Goal: Task Accomplishment & Management: Complete application form

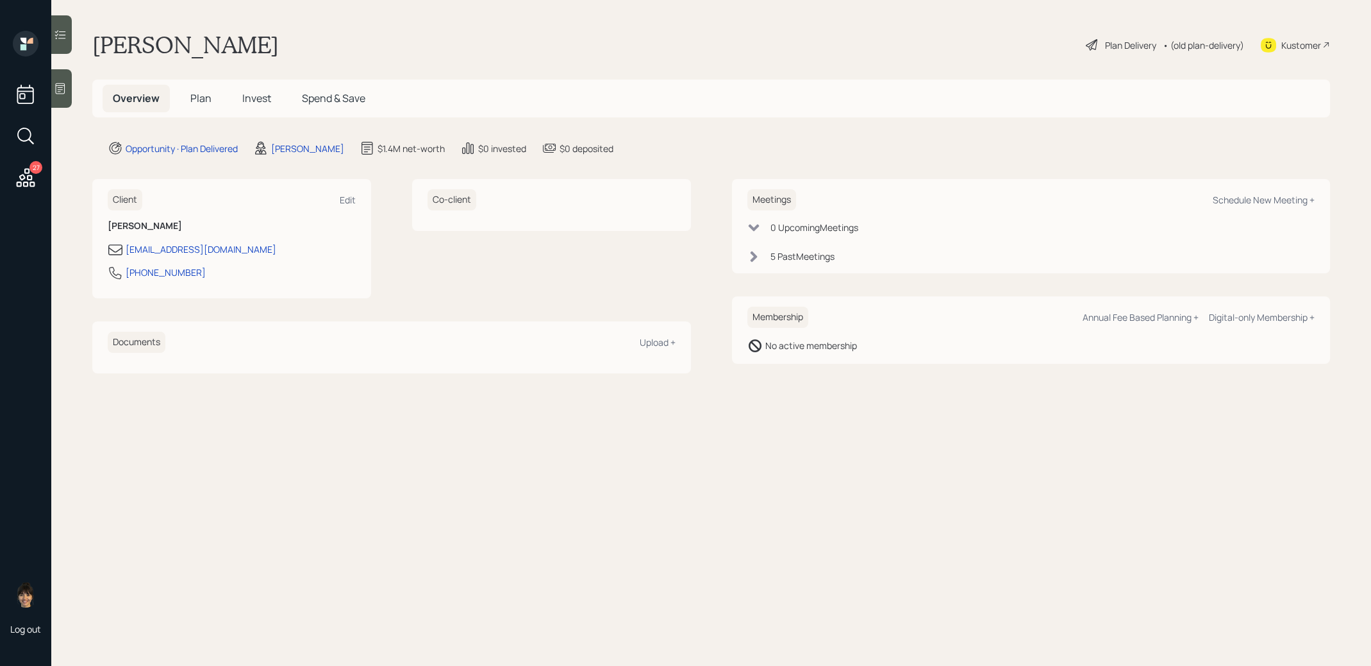
click at [201, 97] on span "Plan" at bounding box center [200, 98] width 21 height 14
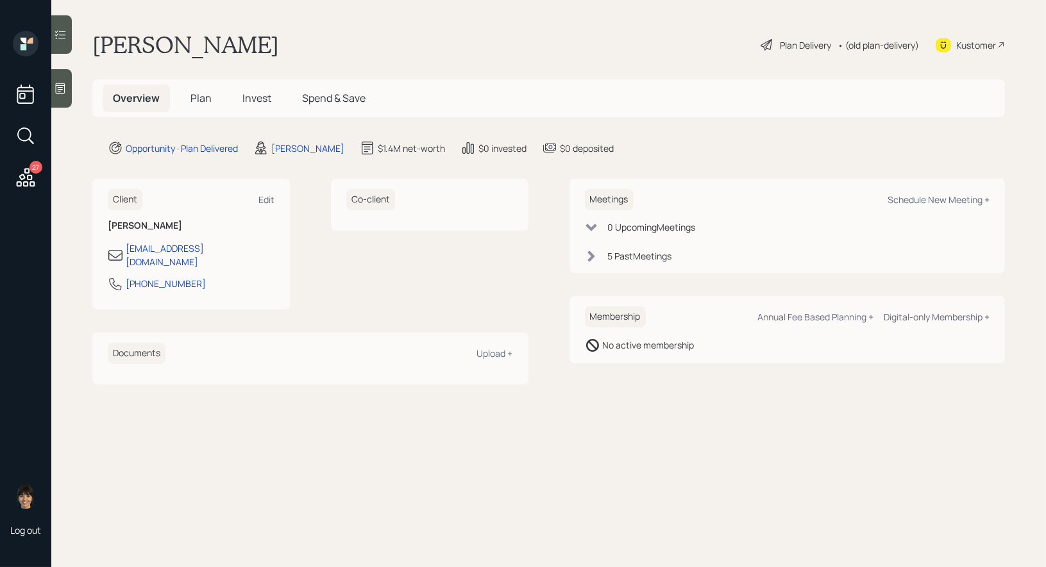
click at [202, 95] on span "Plan" at bounding box center [200, 98] width 21 height 14
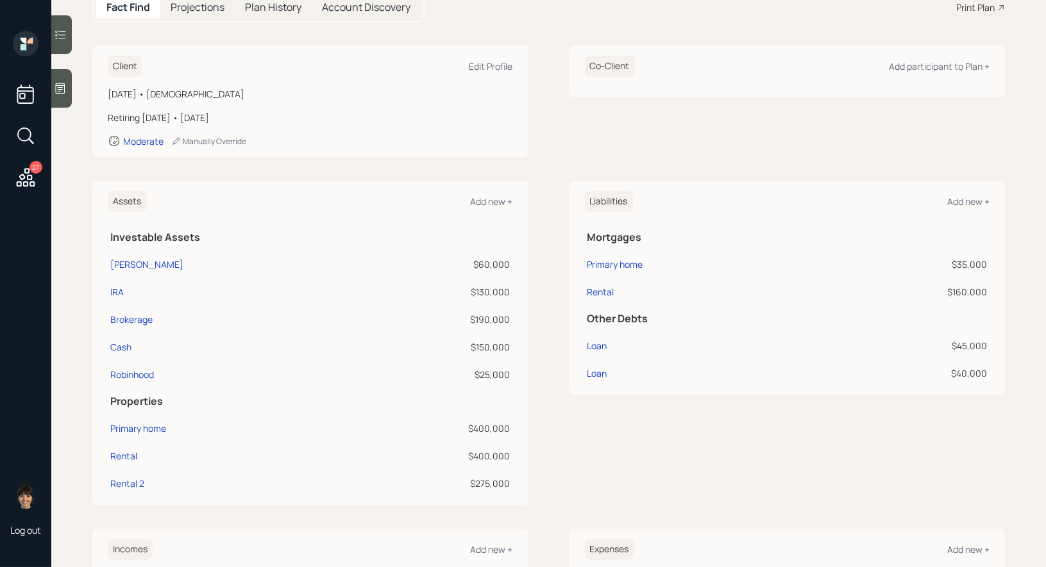
scroll to position [149, 0]
click at [135, 316] on div "Brokerage" at bounding box center [131, 318] width 42 height 13
select select "taxable"
select select "balanced"
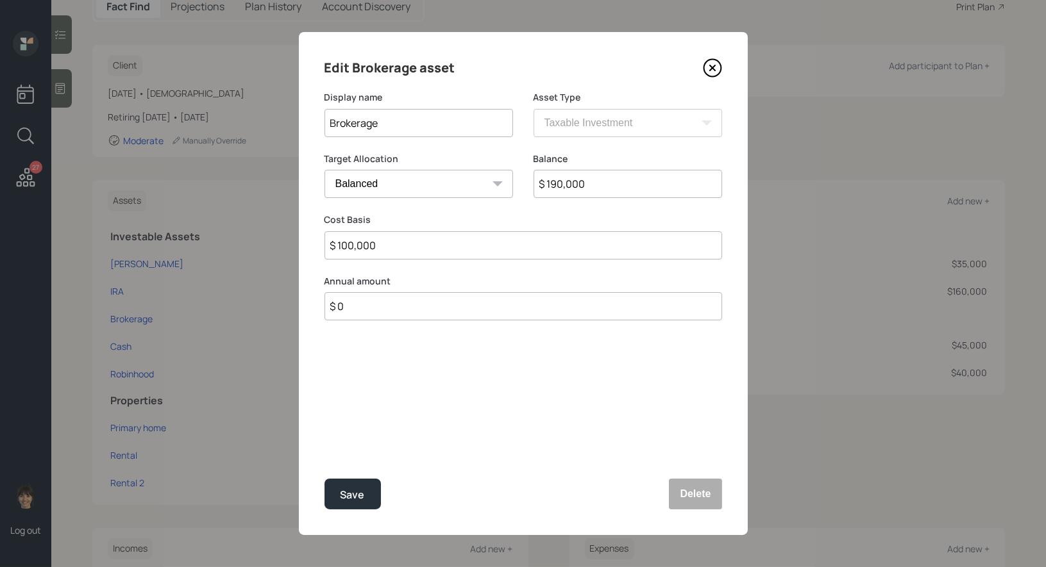
click at [327, 127] on input "Brokerage" at bounding box center [418, 123] width 188 height 28
type input "Vanguard Brokerage"
click at [602, 185] on input "$ 190,000" at bounding box center [627, 184] width 188 height 28
type input "$ 108,000"
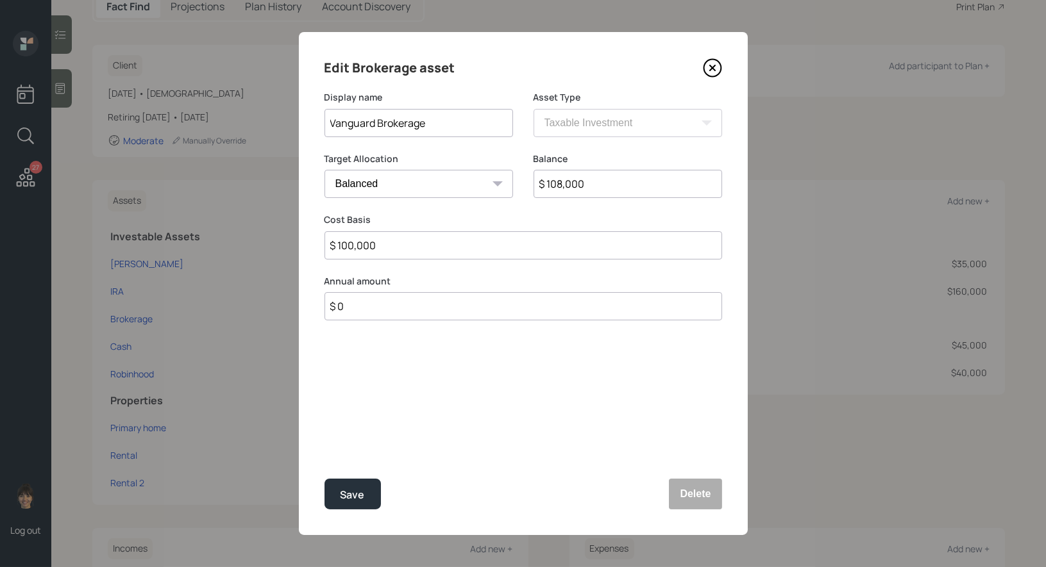
click at [383, 256] on input "$ 100,000" at bounding box center [523, 245] width 398 height 28
type input "$ 50,000"
click at [351, 491] on div "Save" at bounding box center [352, 495] width 24 height 17
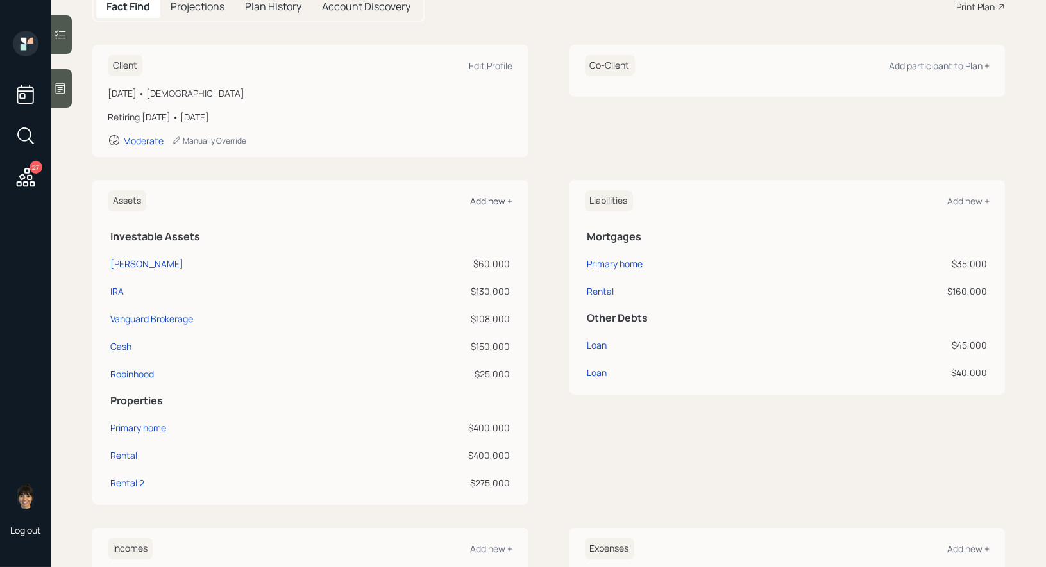
click at [494, 203] on div "Add new +" at bounding box center [492, 201] width 42 height 12
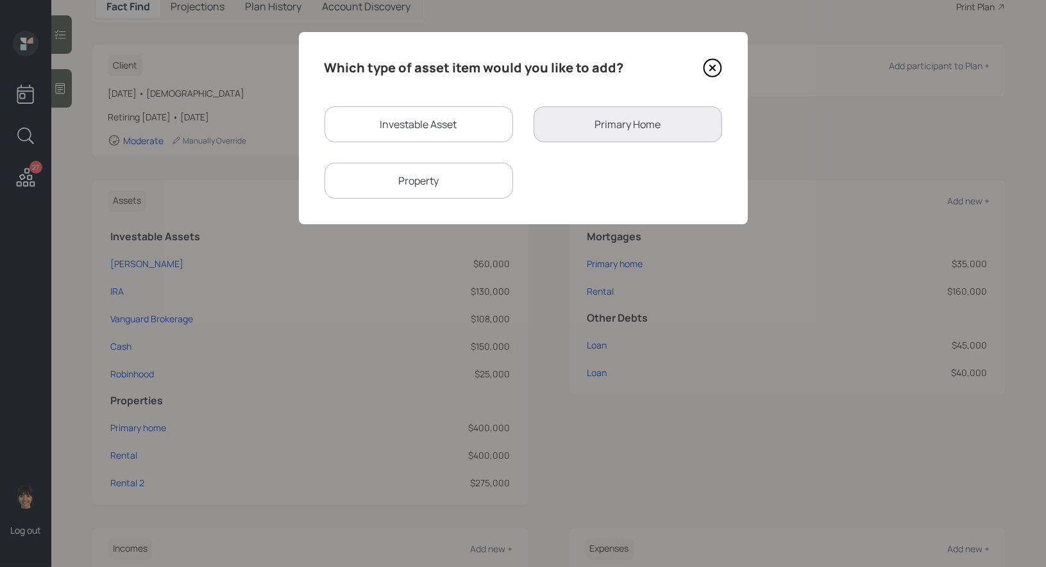
click at [426, 122] on div "Investable Asset" at bounding box center [418, 124] width 188 height 36
select select "taxable"
select select "balanced"
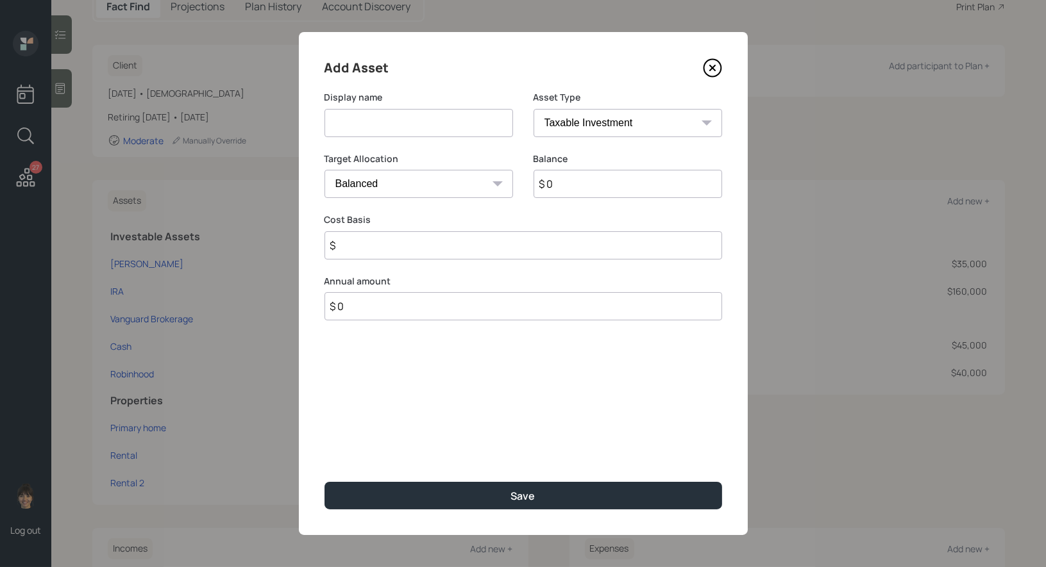
click at [416, 127] on input at bounding box center [418, 123] width 188 height 28
type input "Vanguard Brokerage"
click at [573, 190] on input "$ 0" at bounding box center [627, 184] width 188 height 28
type input "$ 147,000"
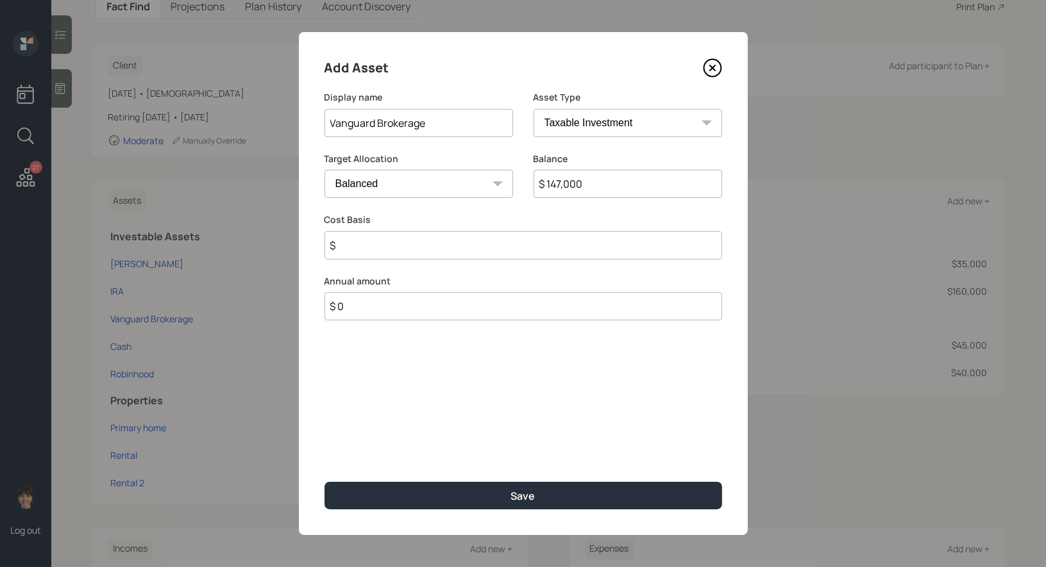
click at [475, 252] on input "$" at bounding box center [523, 245] width 398 height 28
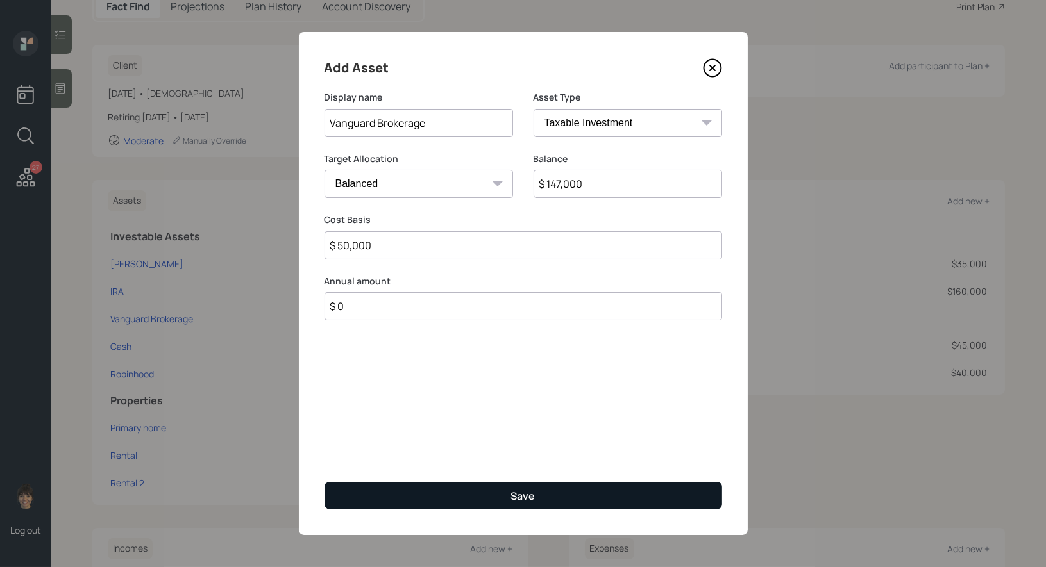
type input "$ 50,000"
click at [484, 489] on button "Save" at bounding box center [523, 496] width 398 height 28
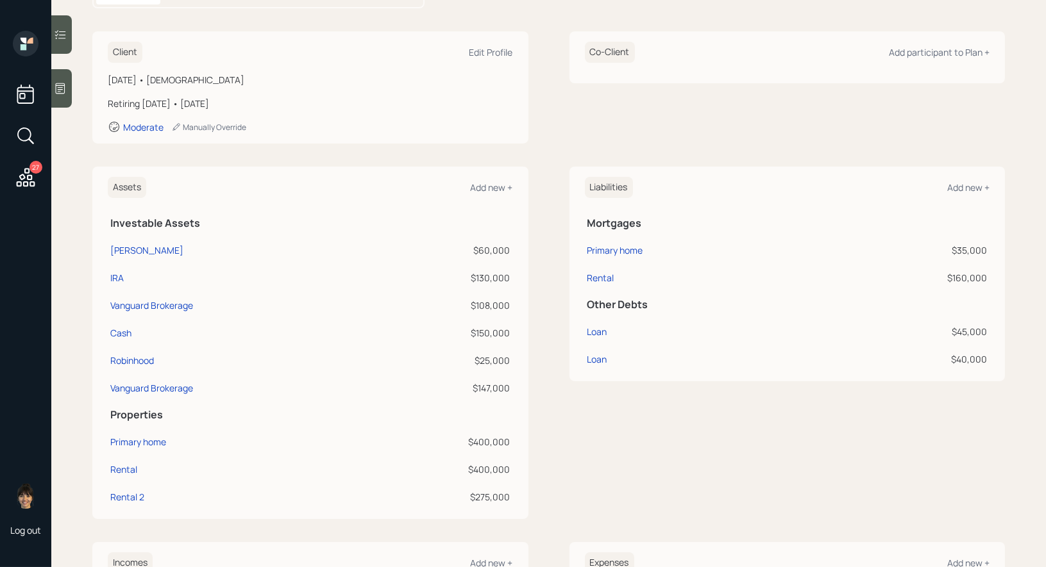
scroll to position [163, 0]
click at [135, 246] on div "[PERSON_NAME]" at bounding box center [146, 249] width 73 height 13
select select "roth_ira"
select select "balanced"
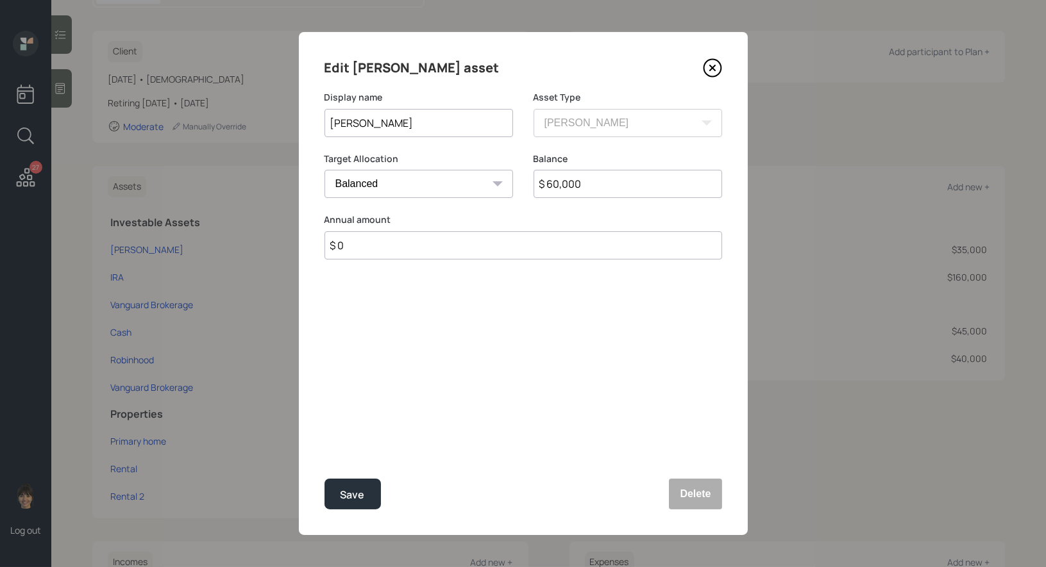
click at [656, 188] on input "$ 60,000" at bounding box center [627, 184] width 188 height 28
type input "$ 82,000"
click at [367, 492] on button "Save" at bounding box center [352, 494] width 56 height 31
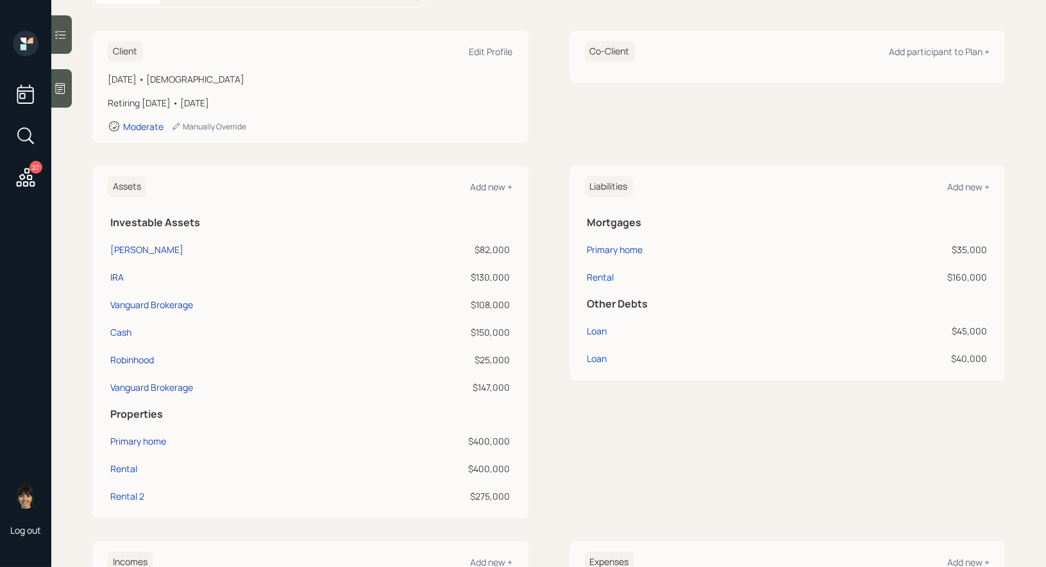
click at [113, 275] on div "IRA" at bounding box center [116, 277] width 13 height 13
select select "ira"
select select "balanced"
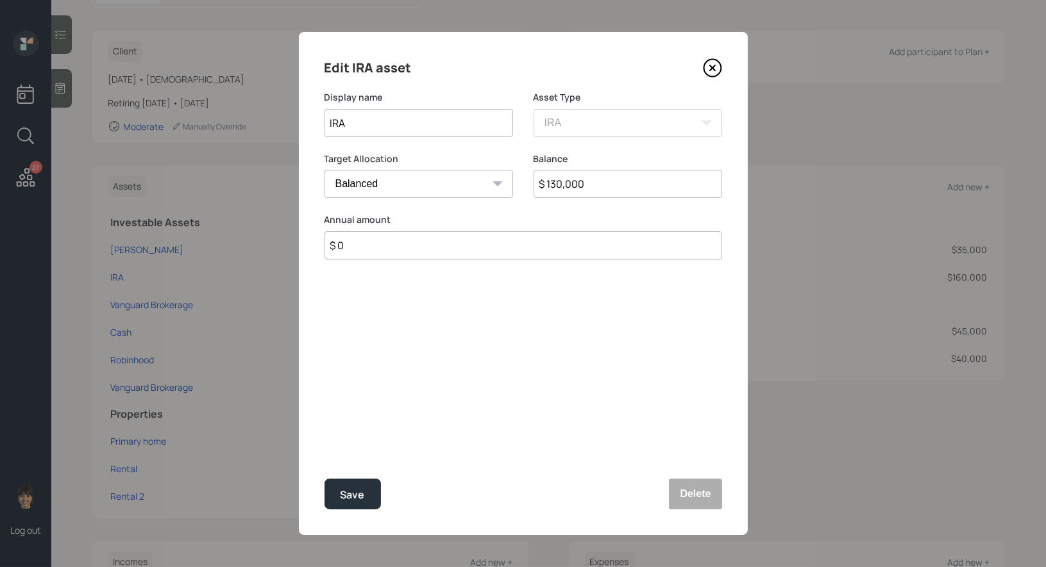
click at [326, 122] on input "IRA" at bounding box center [418, 123] width 188 height 28
type input "Vanguard IRA"
click at [605, 182] on input "$ 130,000" at bounding box center [627, 184] width 188 height 28
type input "$ 154,000"
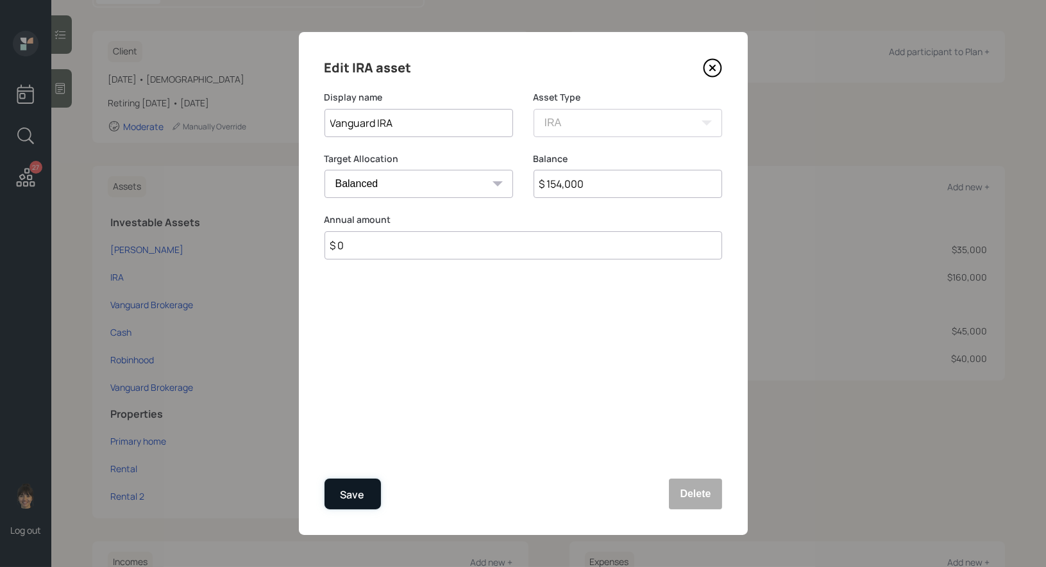
click at [354, 490] on div "Save" at bounding box center [352, 495] width 24 height 17
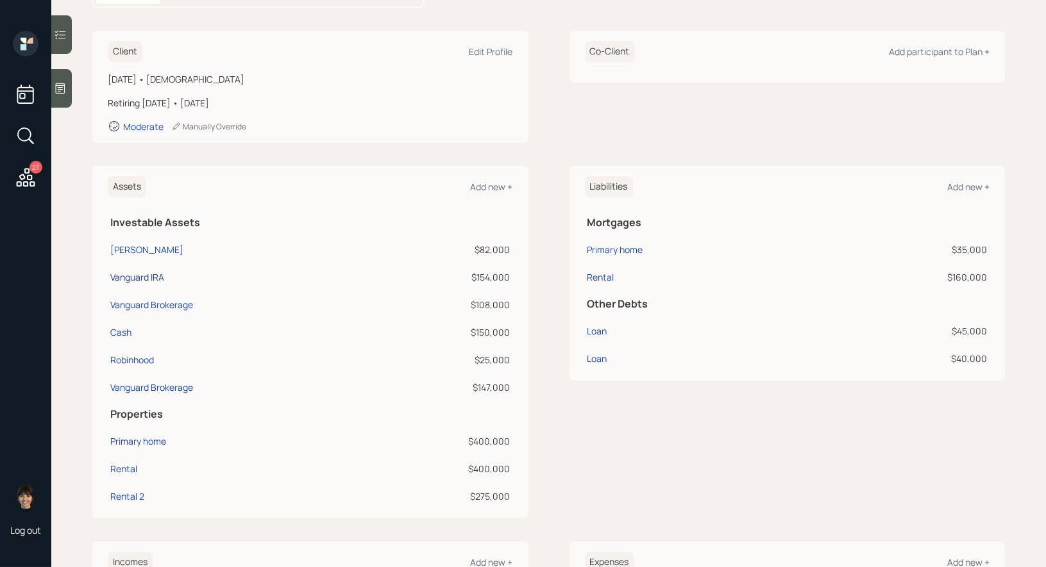
click at [135, 278] on div "Vanguard IRA" at bounding box center [137, 277] width 54 height 13
select select "ira"
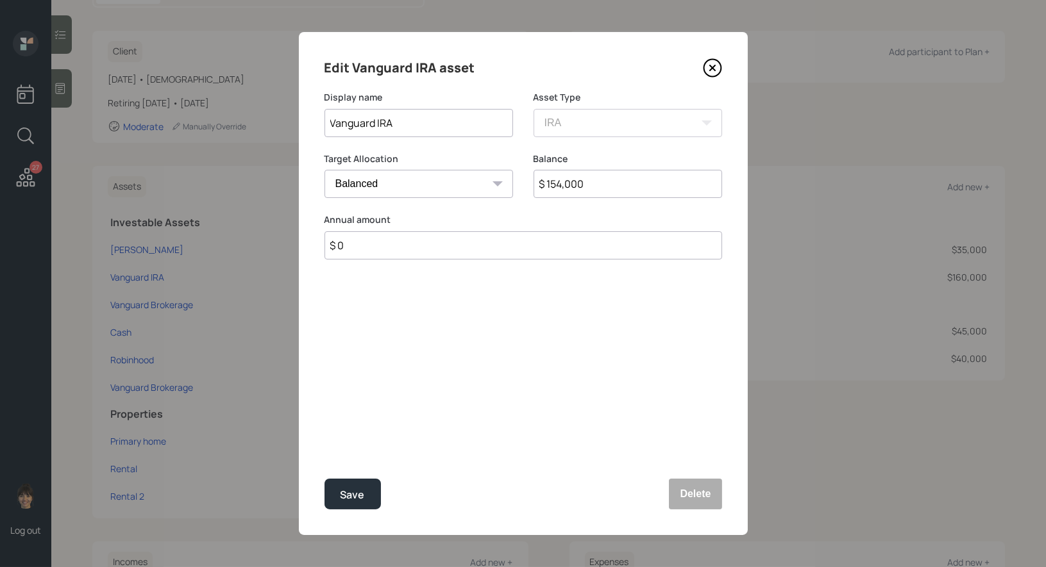
click at [412, 183] on select "Cash Conservative Balanced Aggressive" at bounding box center [418, 184] width 188 height 28
select select "conservative"
click at [358, 490] on div "Save" at bounding box center [352, 495] width 24 height 17
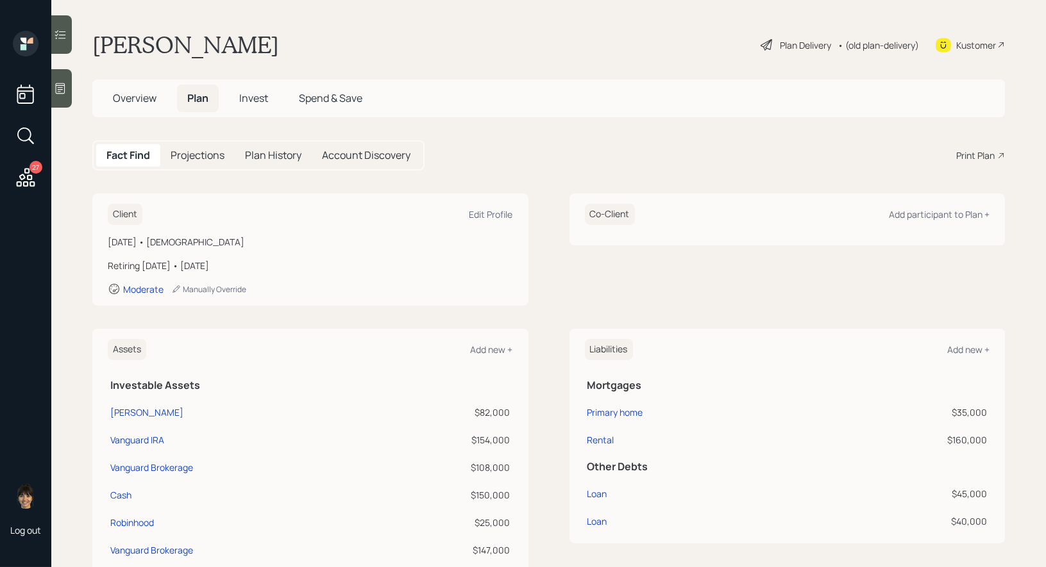
click at [791, 47] on div "Plan Delivery" at bounding box center [805, 44] width 51 height 13
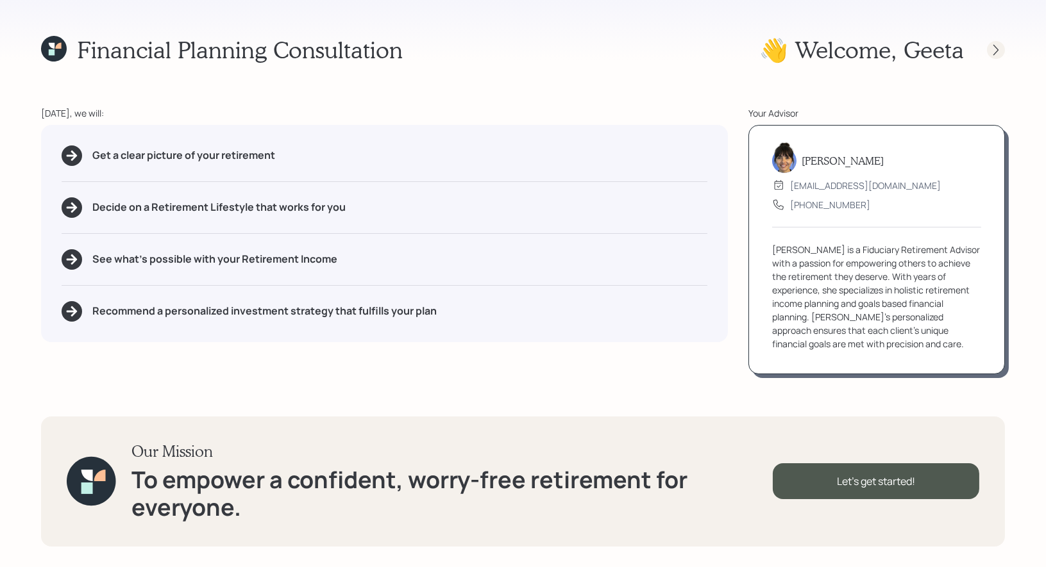
click at [999, 51] on icon at bounding box center [995, 50] width 13 height 13
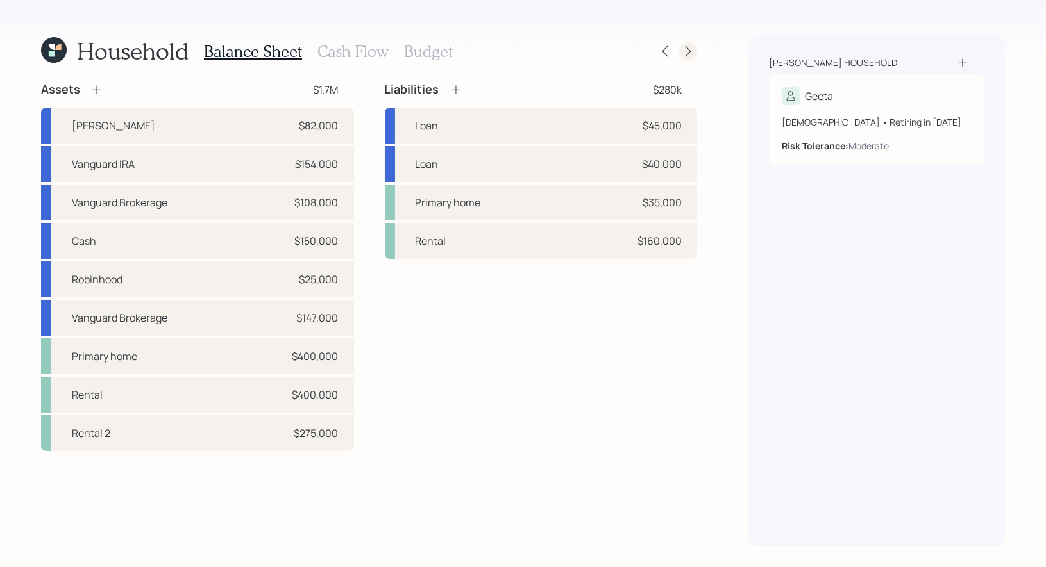
click at [691, 51] on icon at bounding box center [688, 51] width 13 height 13
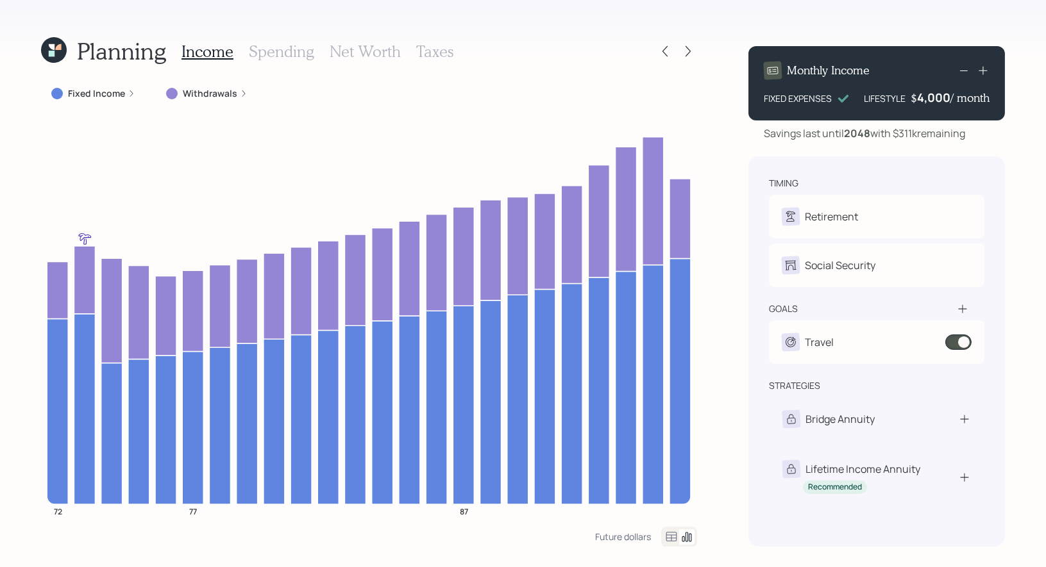
click at [431, 48] on h3 "Taxes" at bounding box center [434, 51] width 37 height 19
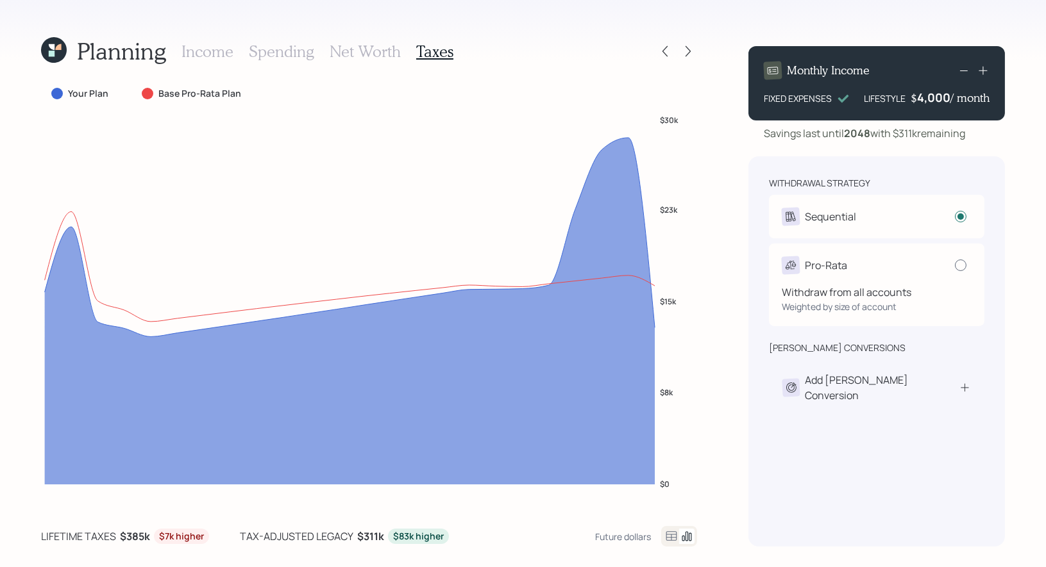
click at [964, 262] on div at bounding box center [961, 266] width 12 height 12
click at [955, 265] on input "radio" at bounding box center [954, 265] width 1 height 1
radio input "false"
radio input "true"
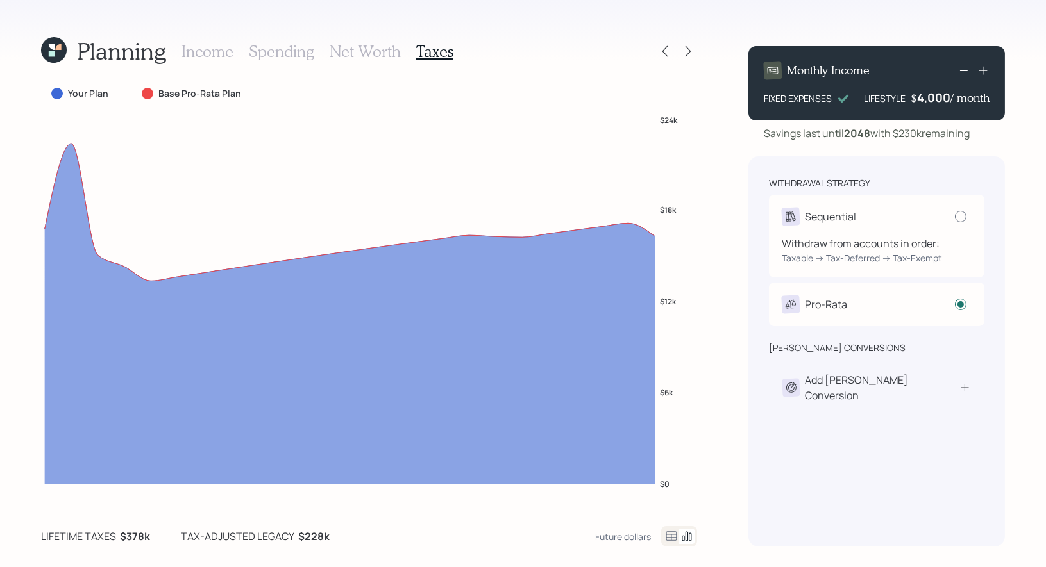
click at [962, 219] on div at bounding box center [961, 217] width 12 height 12
click at [955, 217] on input "radio" at bounding box center [954, 216] width 1 height 1
radio input "true"
radio input "false"
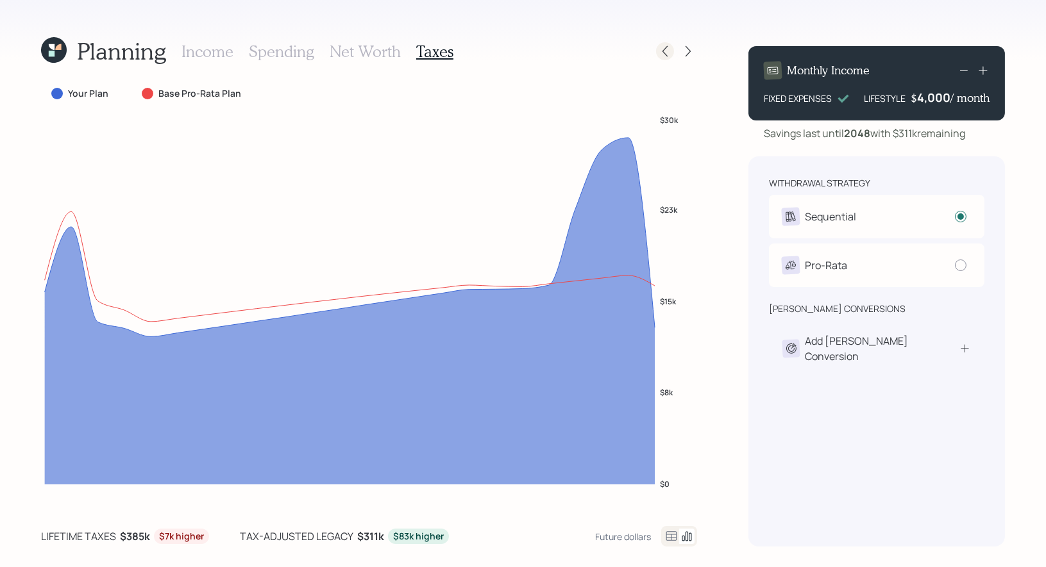
click at [667, 56] on icon at bounding box center [664, 51] width 13 height 13
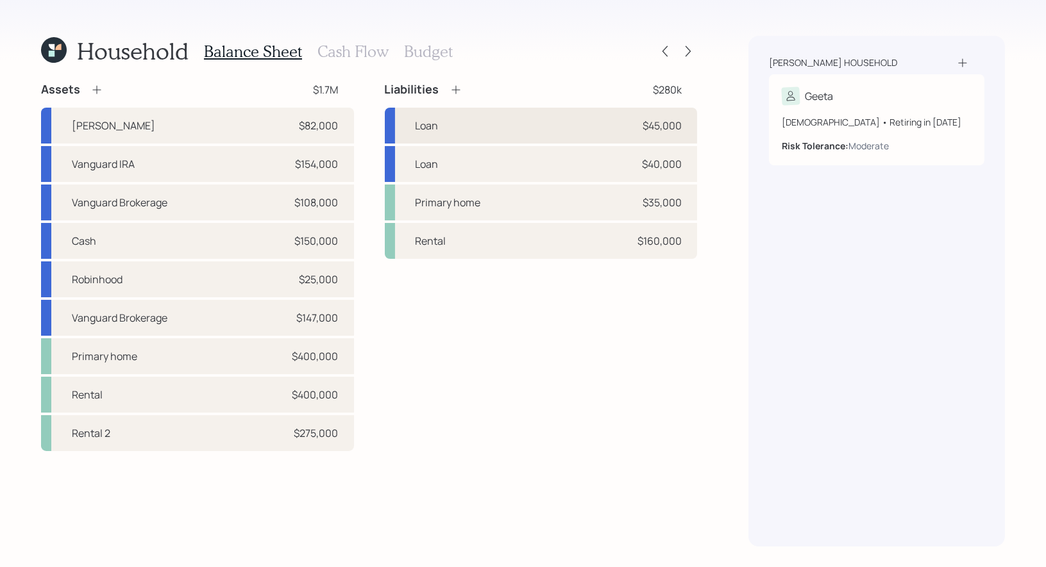
click at [593, 121] on div "Loan $45,000" at bounding box center [541, 126] width 313 height 36
select select "other"
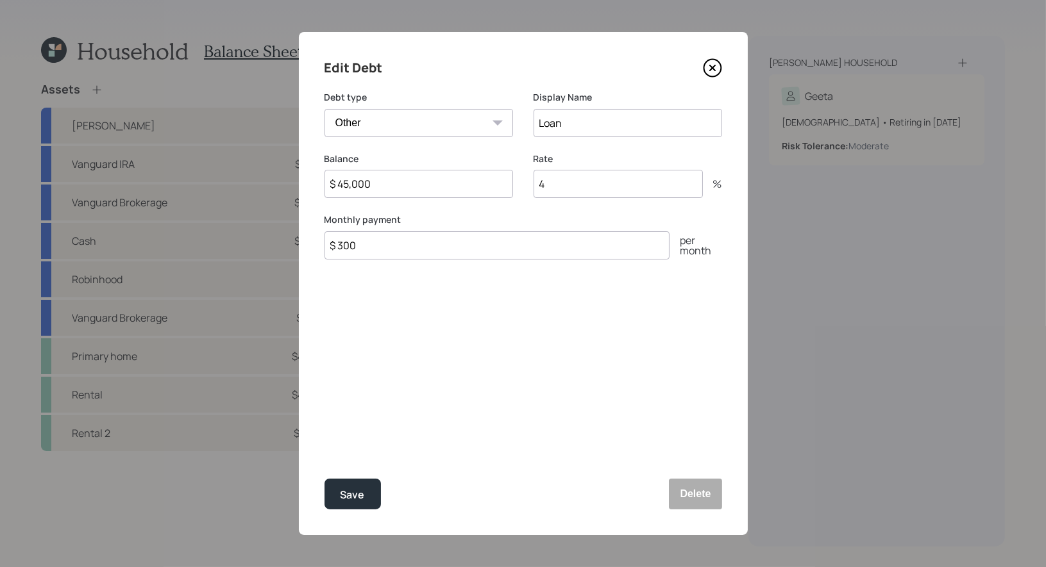
click at [712, 64] on icon at bounding box center [712, 67] width 19 height 19
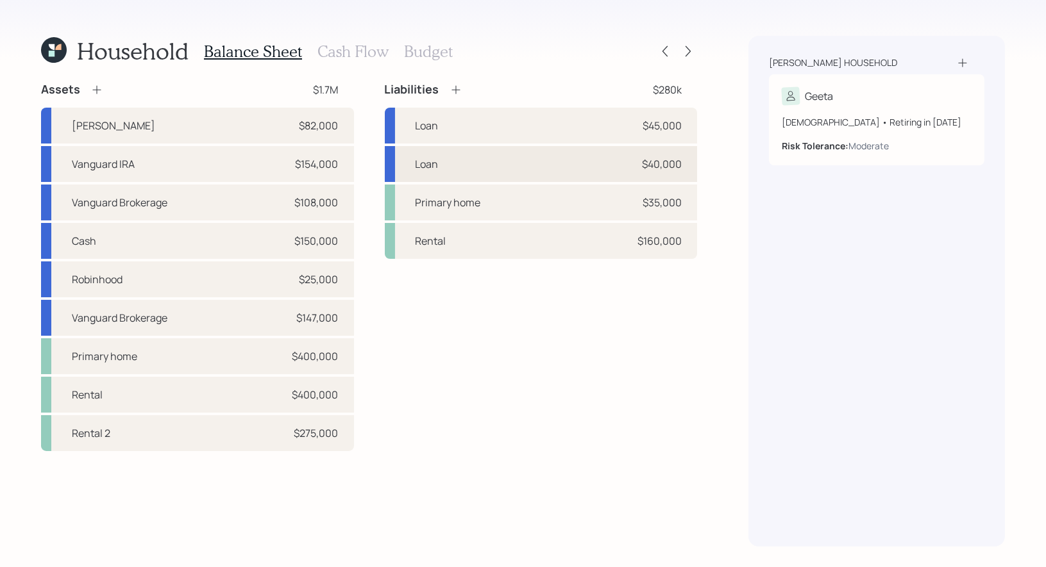
click at [495, 174] on div "Loan $40,000" at bounding box center [541, 164] width 313 height 36
select select "other"
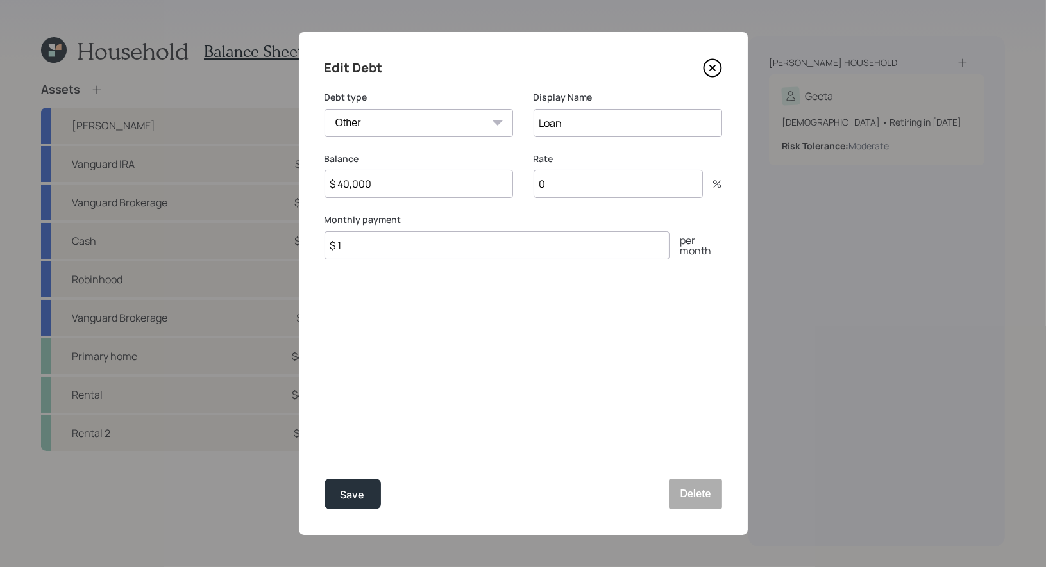
click at [714, 71] on icon at bounding box center [711, 67] width 5 height 5
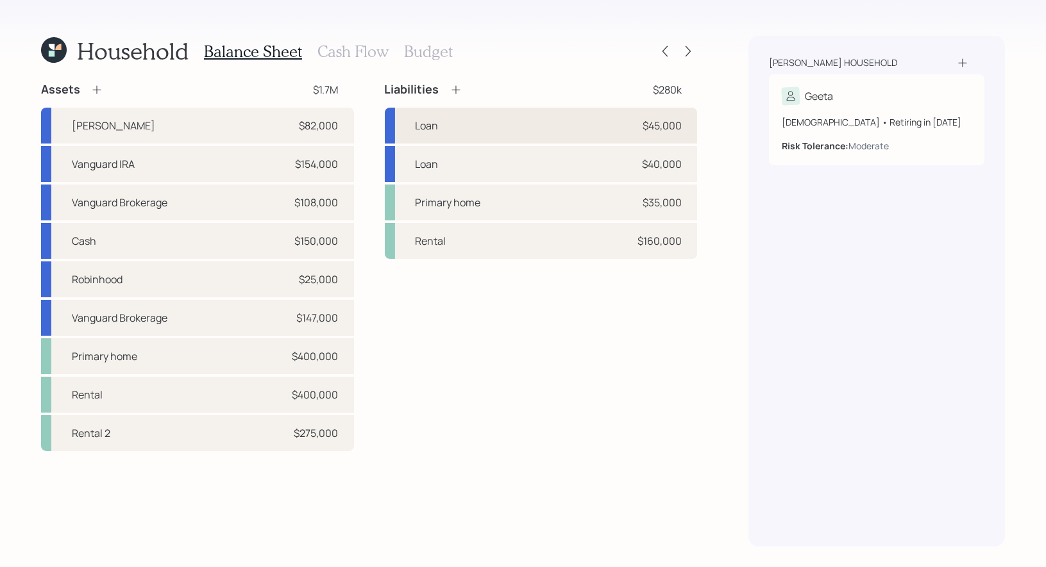
click at [567, 131] on div "Loan $45,000" at bounding box center [541, 126] width 313 height 36
select select "other"
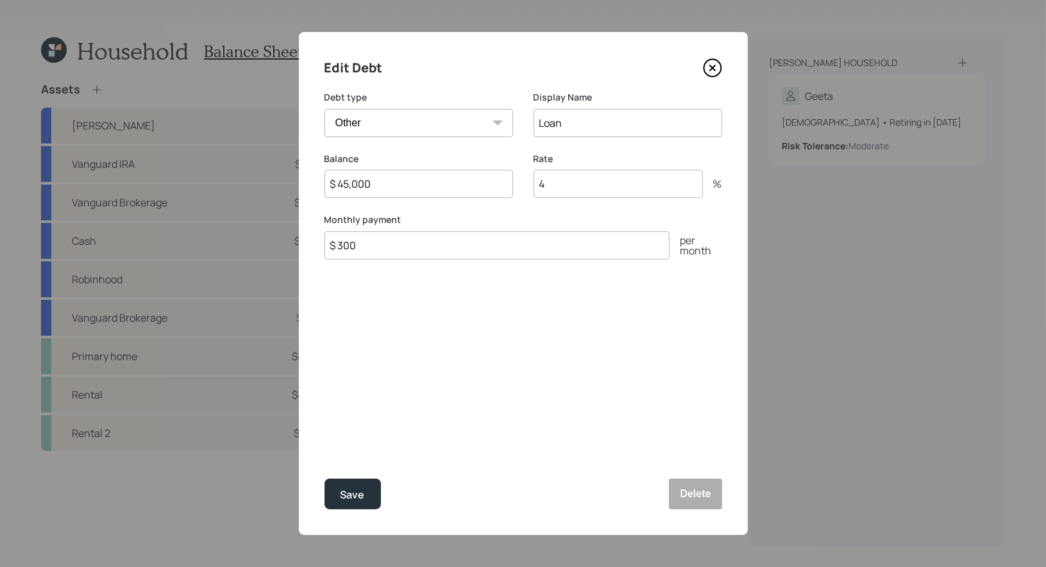
click at [711, 69] on icon at bounding box center [711, 67] width 5 height 5
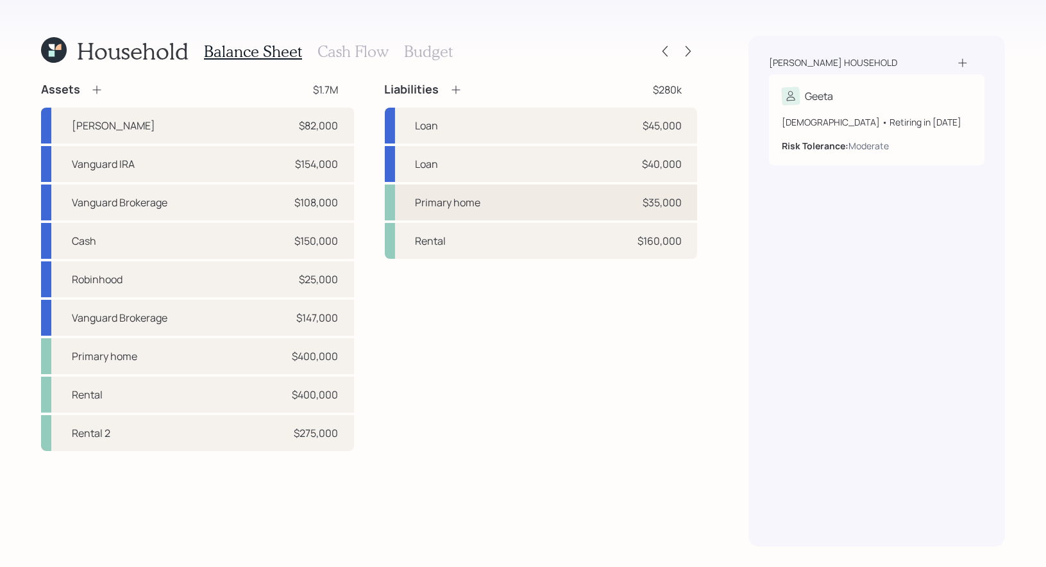
click at [523, 199] on div "Primary home $35,000" at bounding box center [541, 203] width 313 height 36
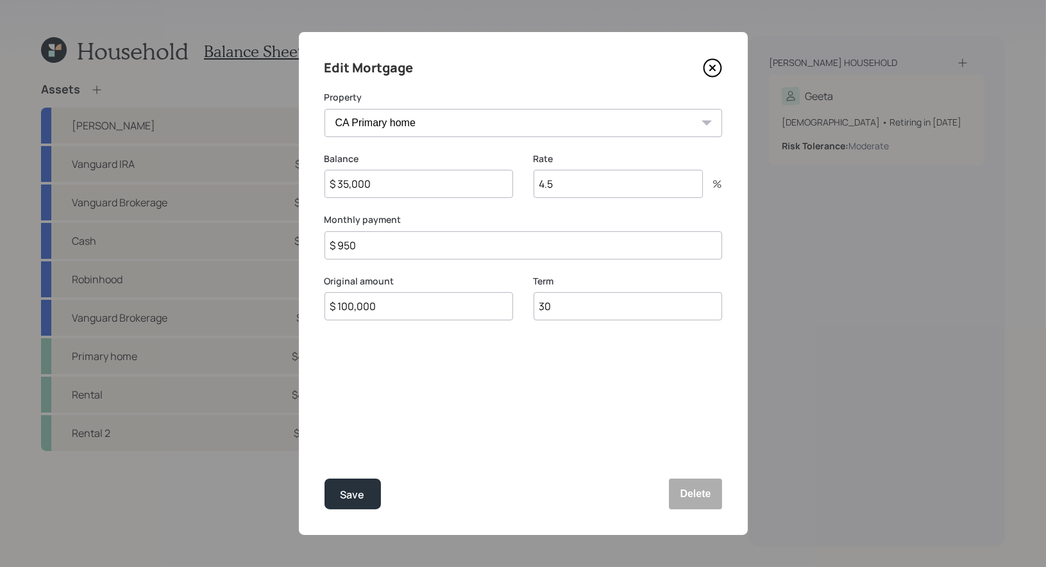
click at [712, 68] on icon at bounding box center [711, 67] width 5 height 5
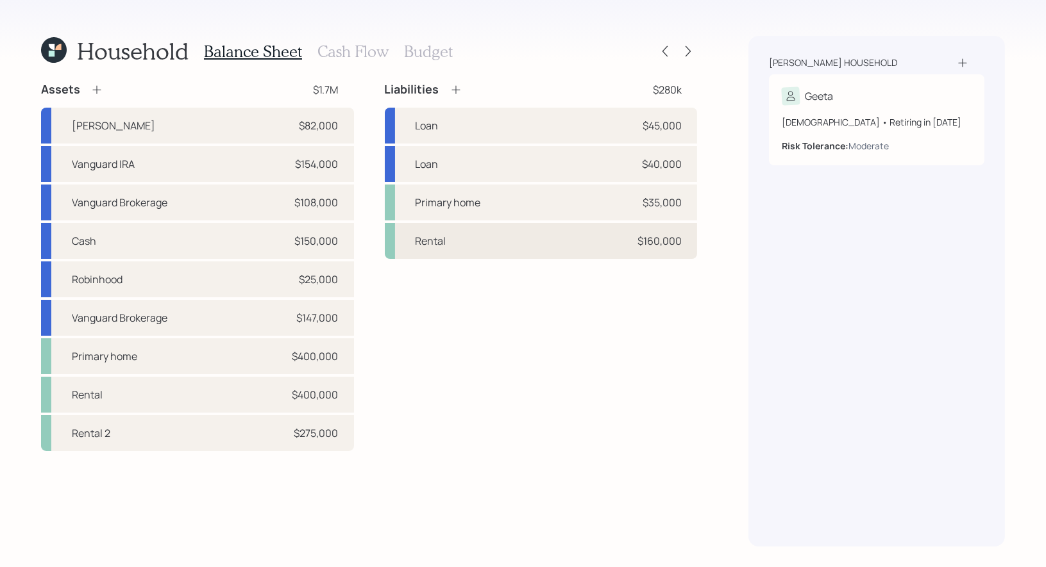
click at [514, 255] on div "Rental $160,000" at bounding box center [541, 241] width 313 height 36
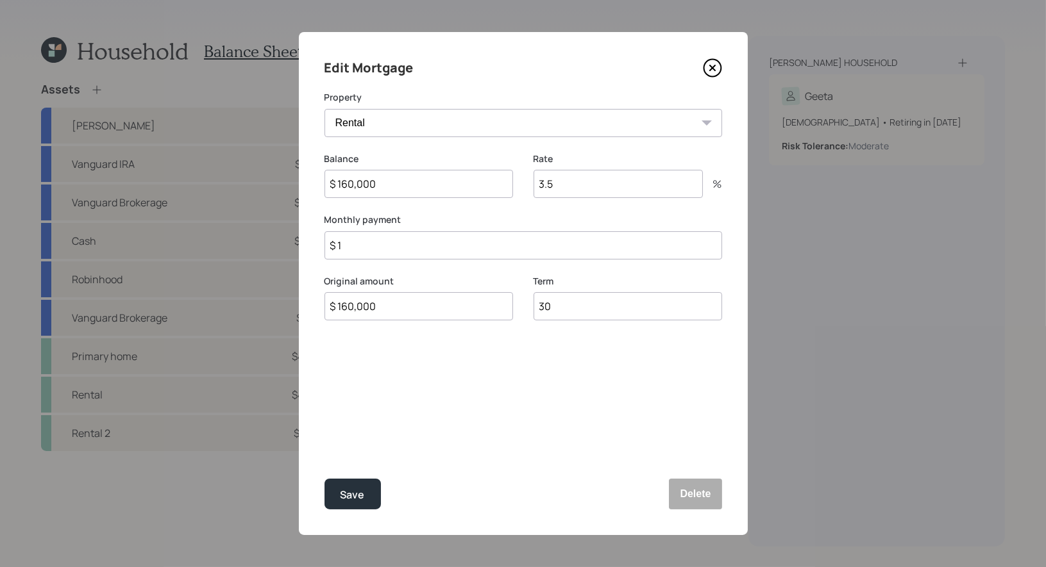
click at [713, 70] on icon at bounding box center [711, 67] width 5 height 5
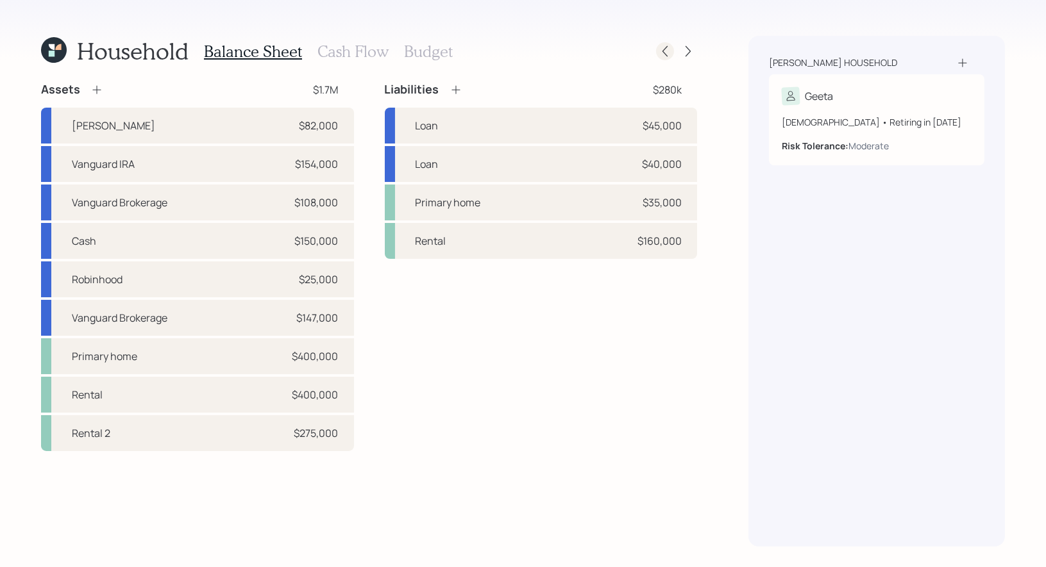
click at [666, 54] on icon at bounding box center [664, 51] width 5 height 11
